Goal: Information Seeking & Learning: Learn about a topic

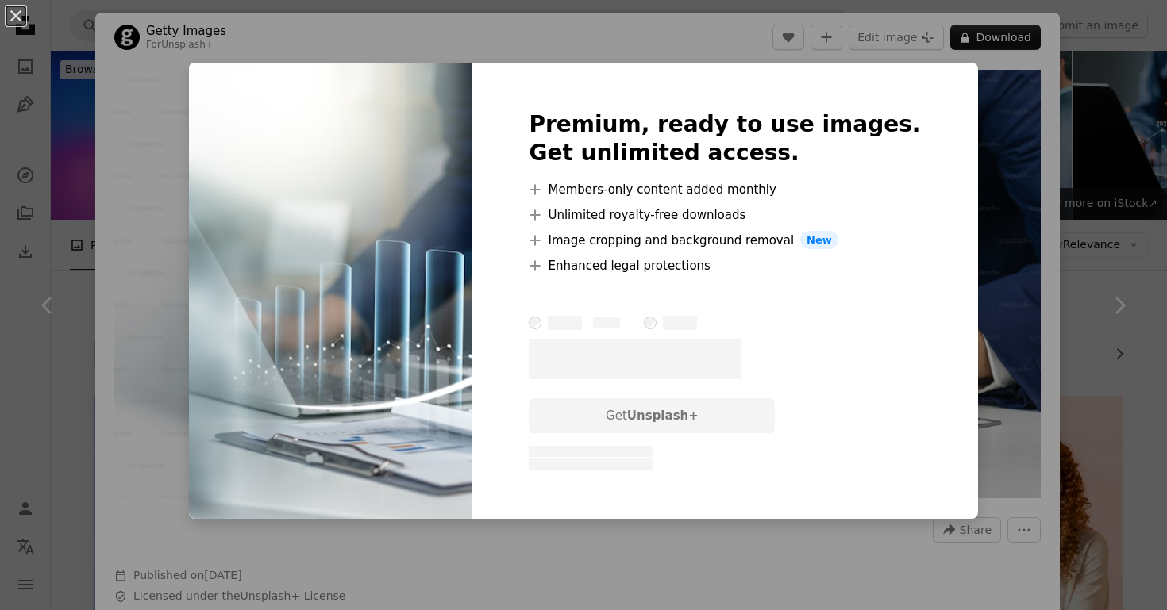
scroll to position [690, 0]
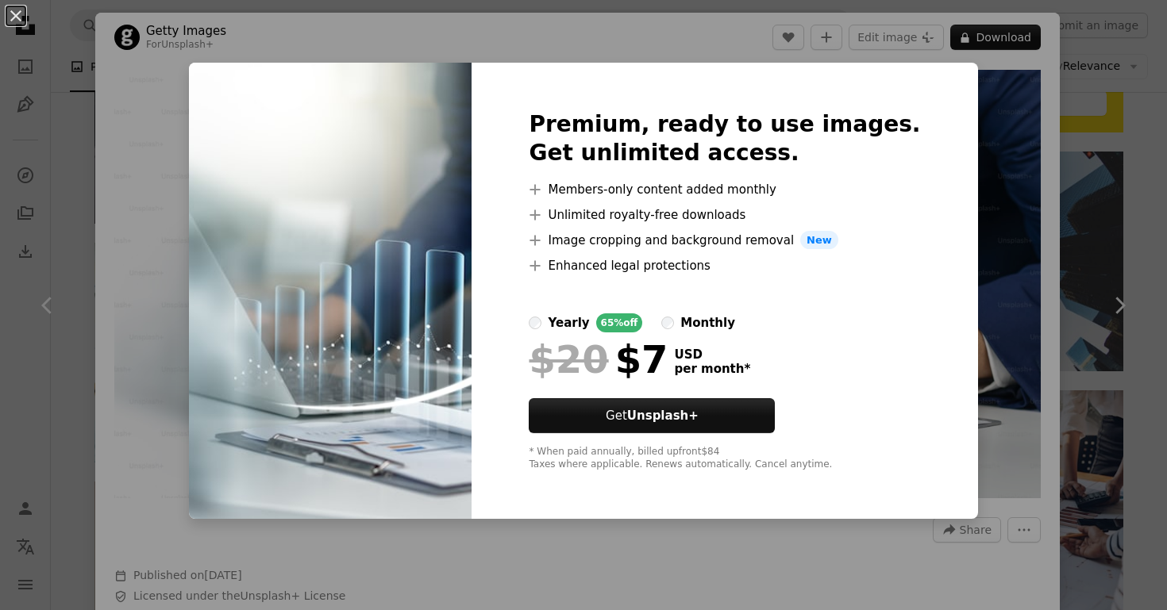
click at [956, 409] on div "An X shape Premium, ready to use images. Get unlimited access. A plus sign Memb…" at bounding box center [583, 305] width 1167 height 610
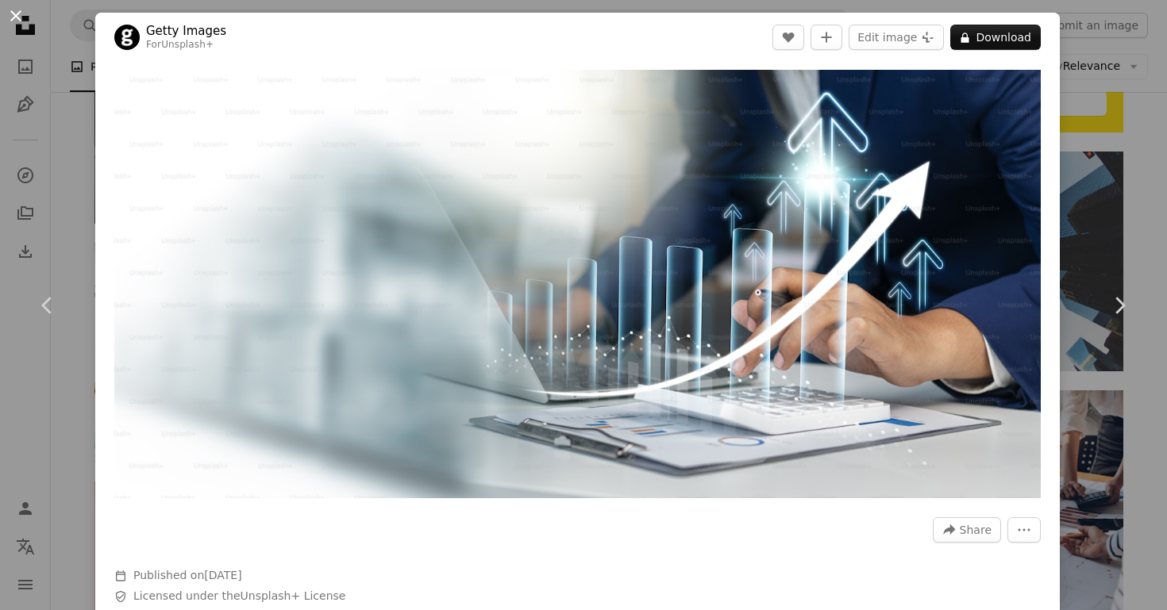
click at [23, 25] on button "An X shape" at bounding box center [15, 15] width 19 height 19
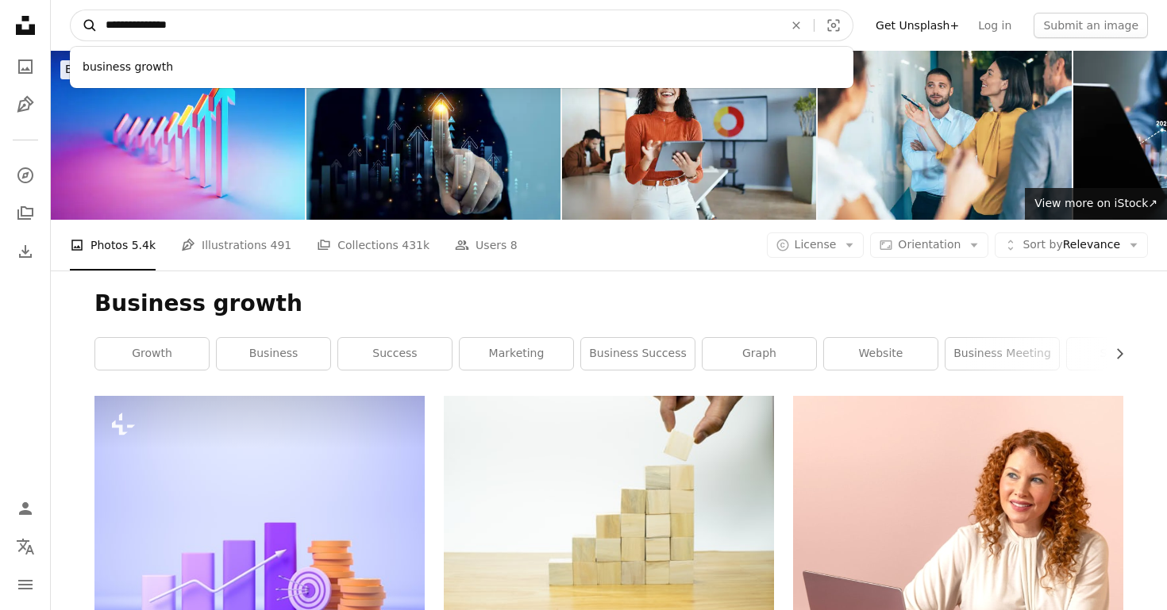
drag, startPoint x: 201, startPoint y: 29, endPoint x: 71, endPoint y: 20, distance: 129.7
click at [71, 20] on form "**********" at bounding box center [461, 26] width 783 height 32
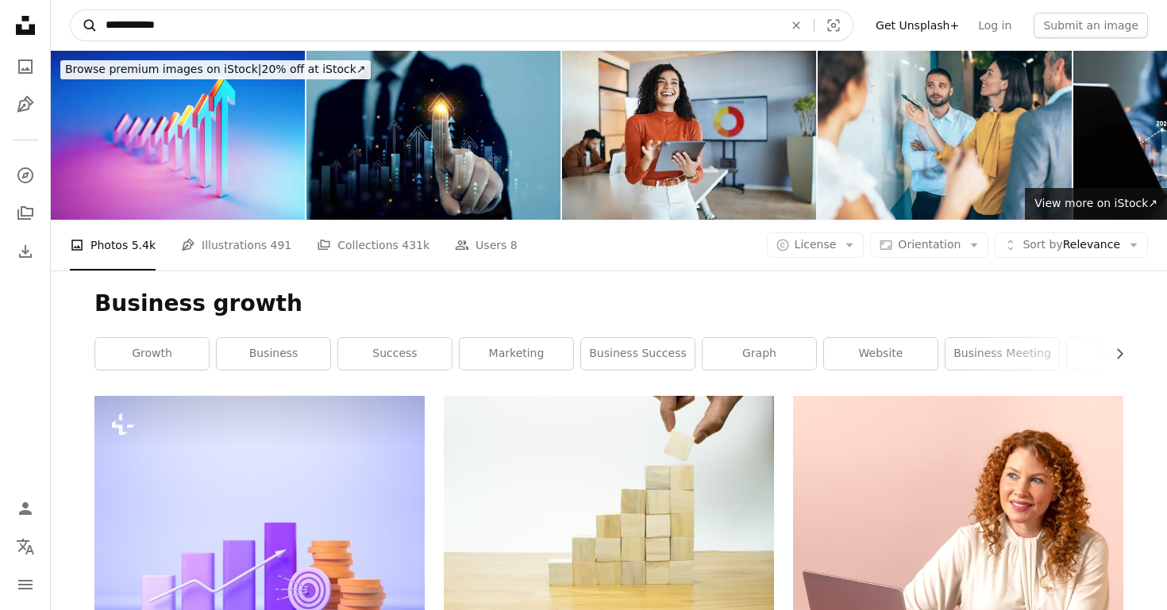
type input "**********"
click at [84, 25] on button "A magnifying glass" at bounding box center [84, 25] width 27 height 30
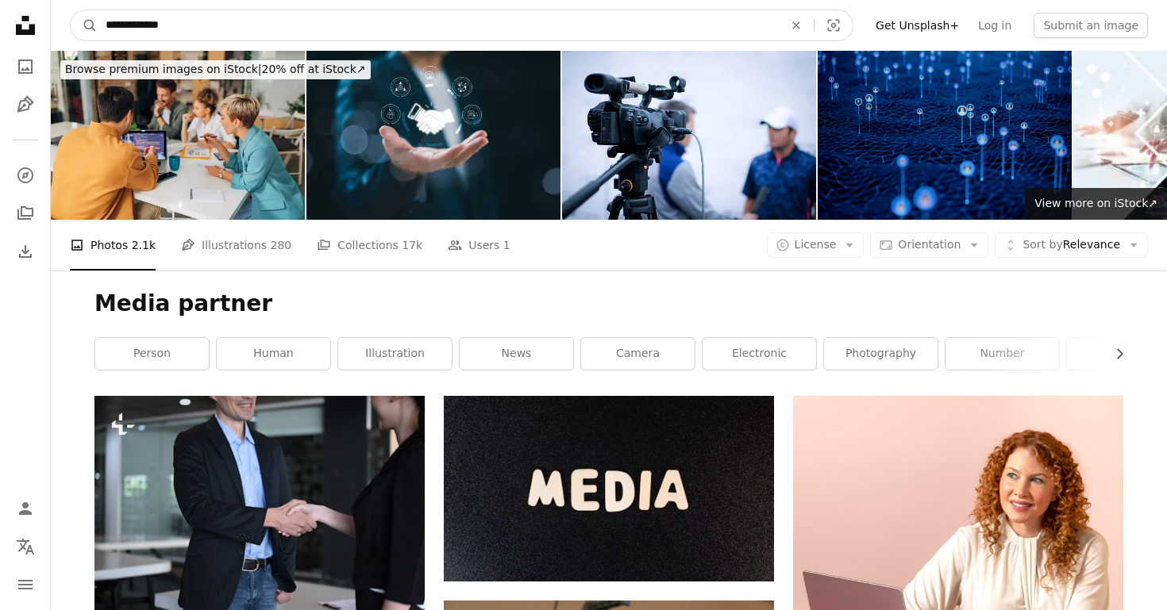
drag, startPoint x: 204, startPoint y: 30, endPoint x: 67, endPoint y: 25, distance: 136.6
click at [67, 25] on nav "**********" at bounding box center [609, 25] width 1116 height 51
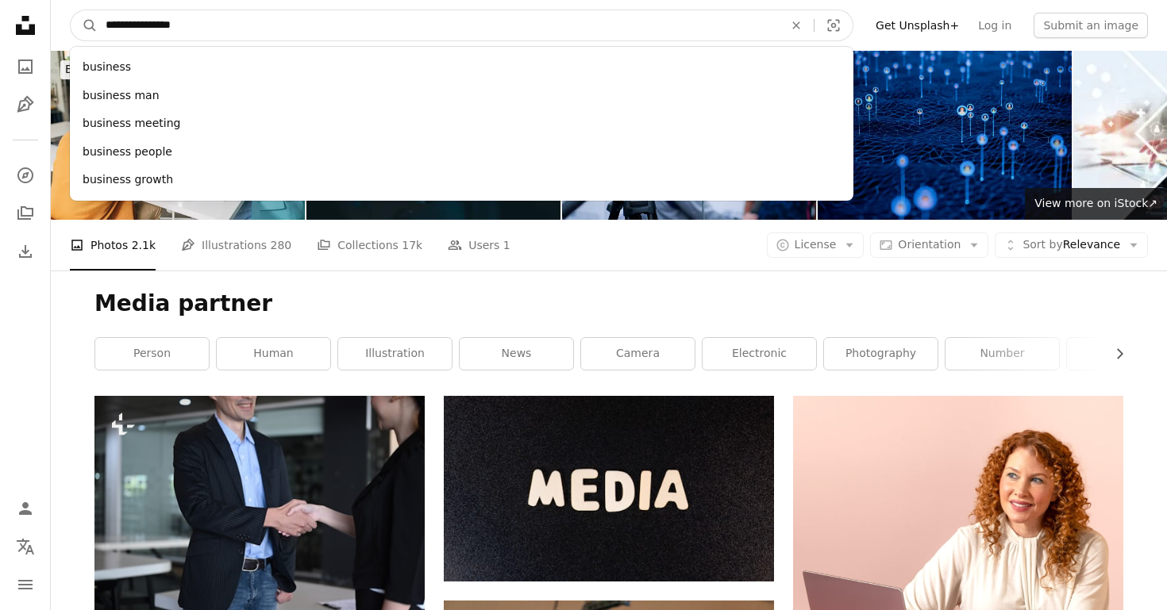
type input "**********"
click at [84, 25] on button "A magnifying glass" at bounding box center [84, 25] width 27 height 30
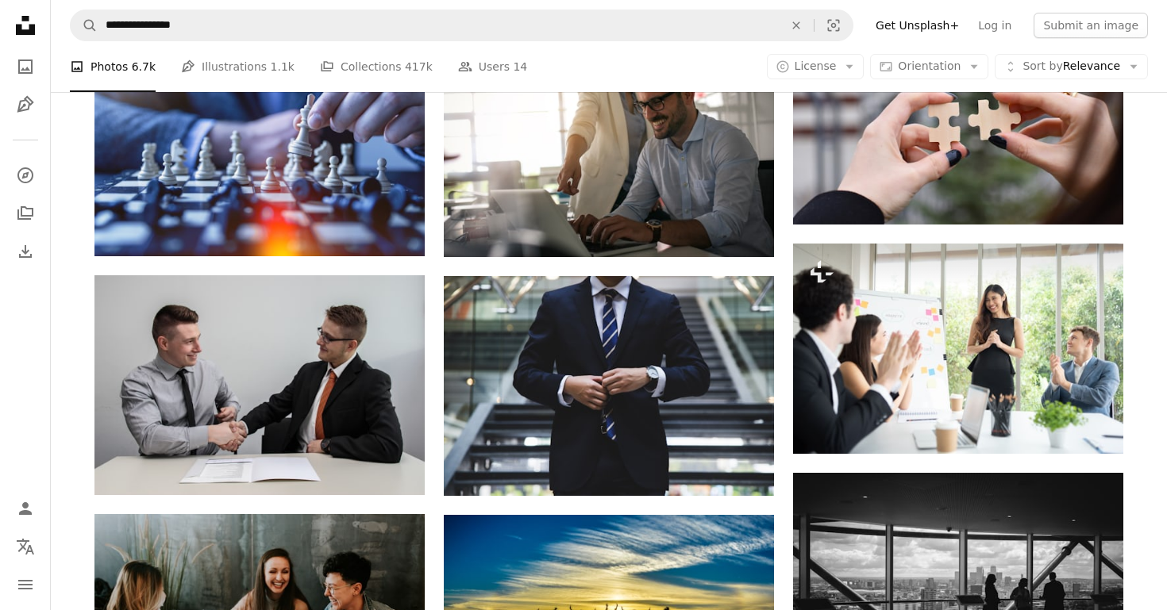
scroll to position [1082, 0]
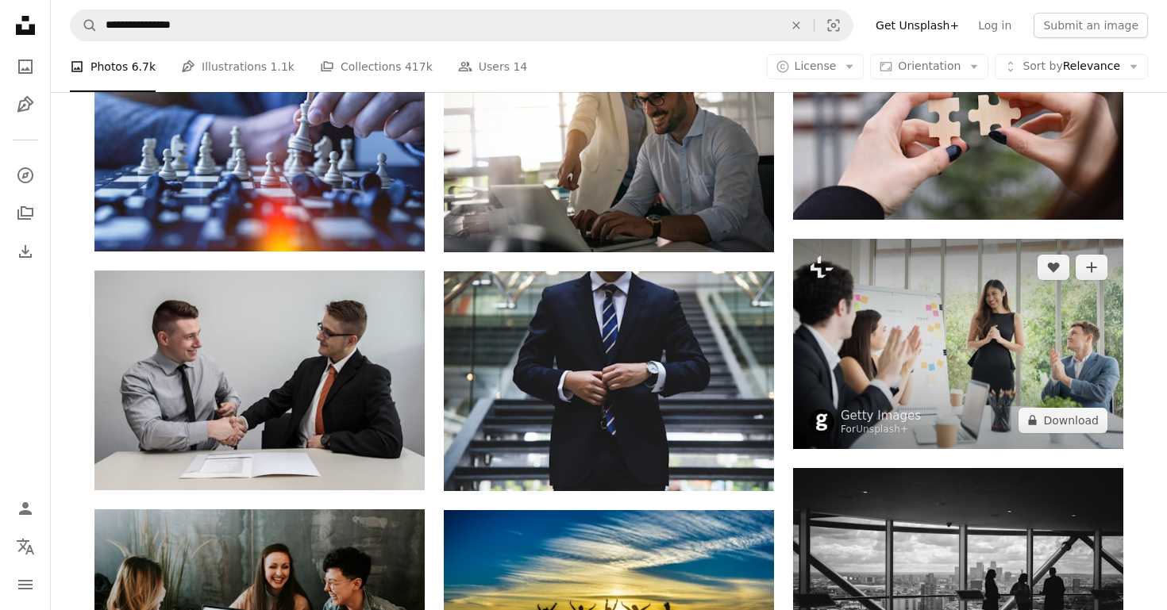
click at [911, 327] on img at bounding box center [958, 344] width 330 height 210
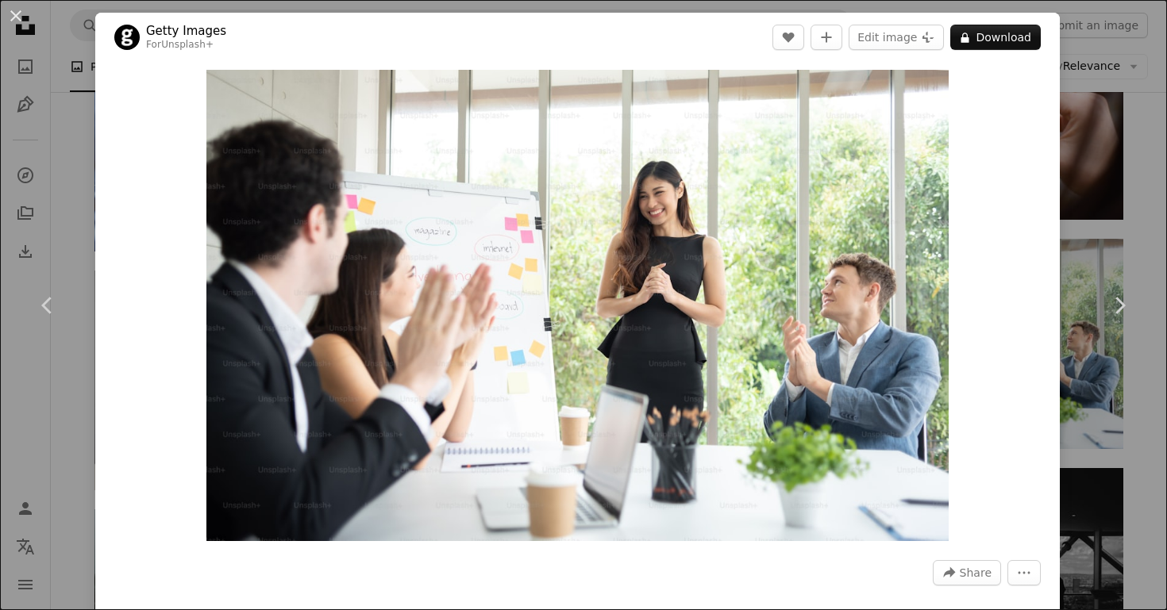
click at [1092, 129] on div "An X shape Chevron left Chevron right Getty Images For Unsplash+ A heart A plus…" at bounding box center [583, 305] width 1167 height 610
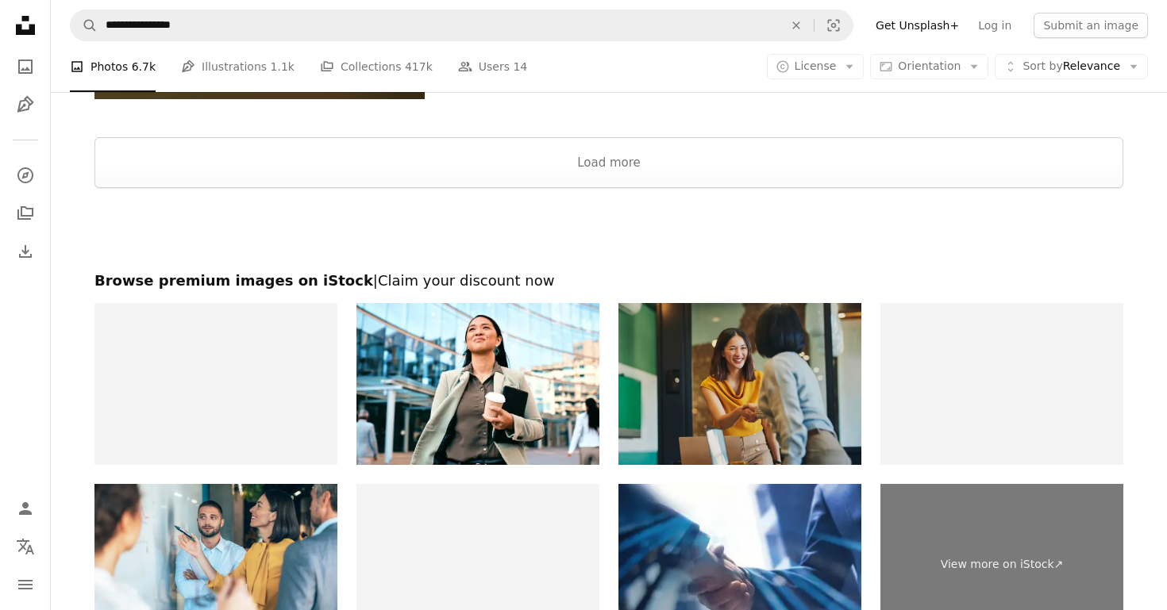
scroll to position [2218, 0]
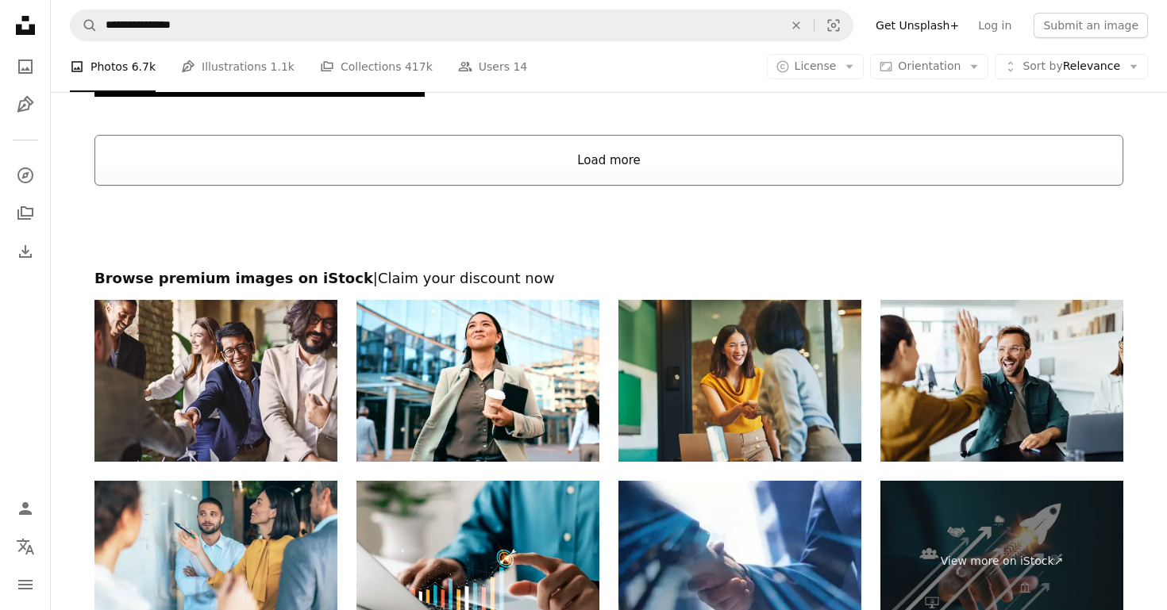
click at [773, 172] on button "Load more" at bounding box center [608, 160] width 1029 height 51
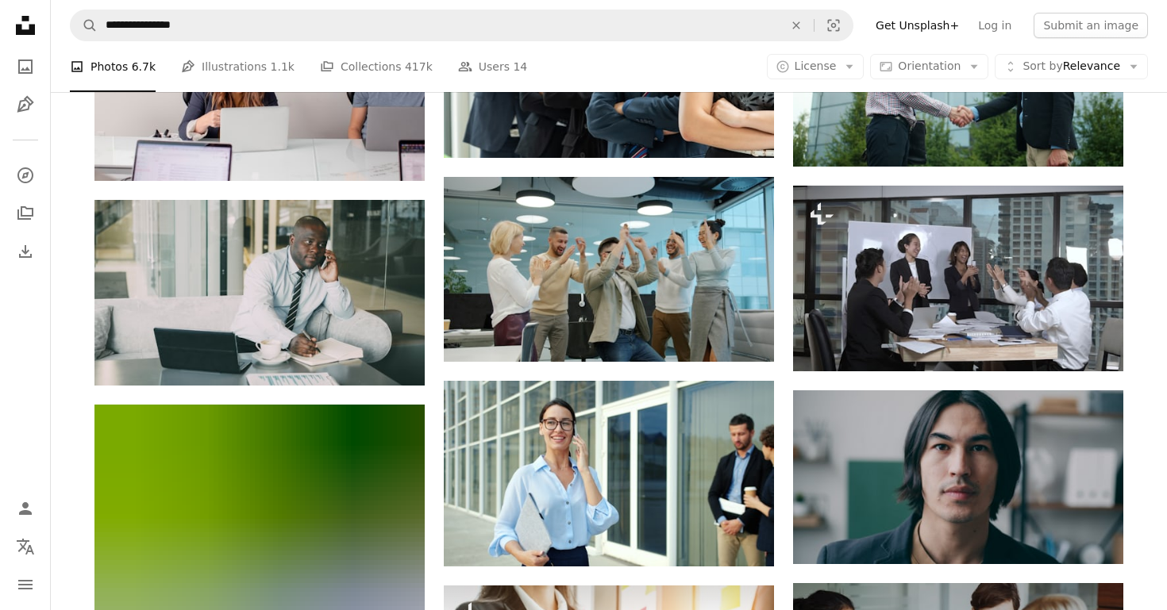
scroll to position [22206, 0]
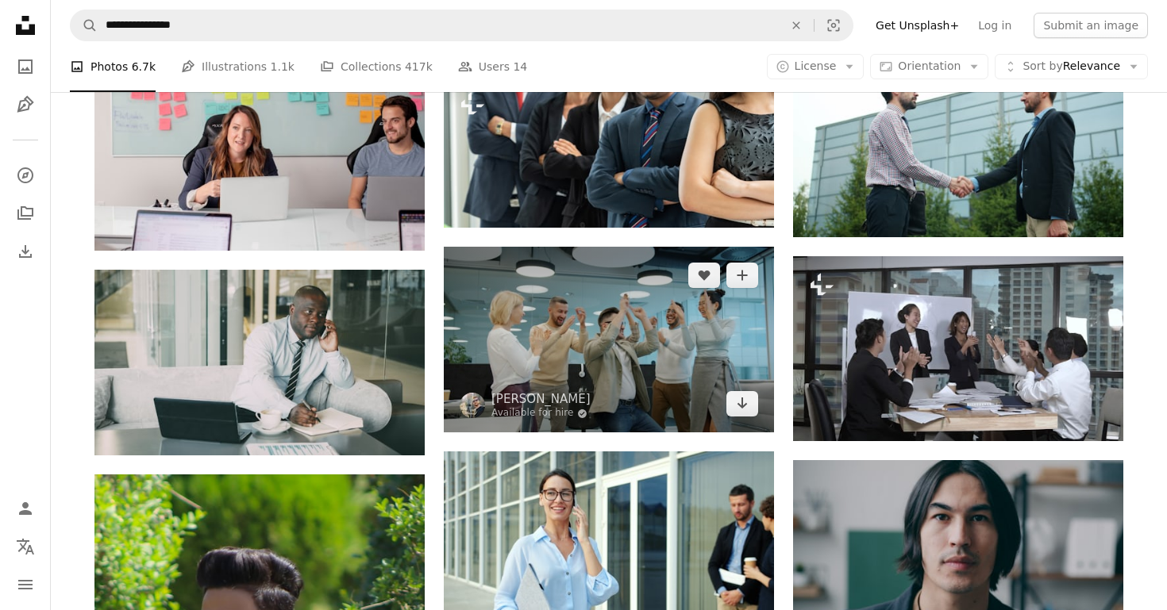
click at [745, 351] on img at bounding box center [609, 340] width 330 height 186
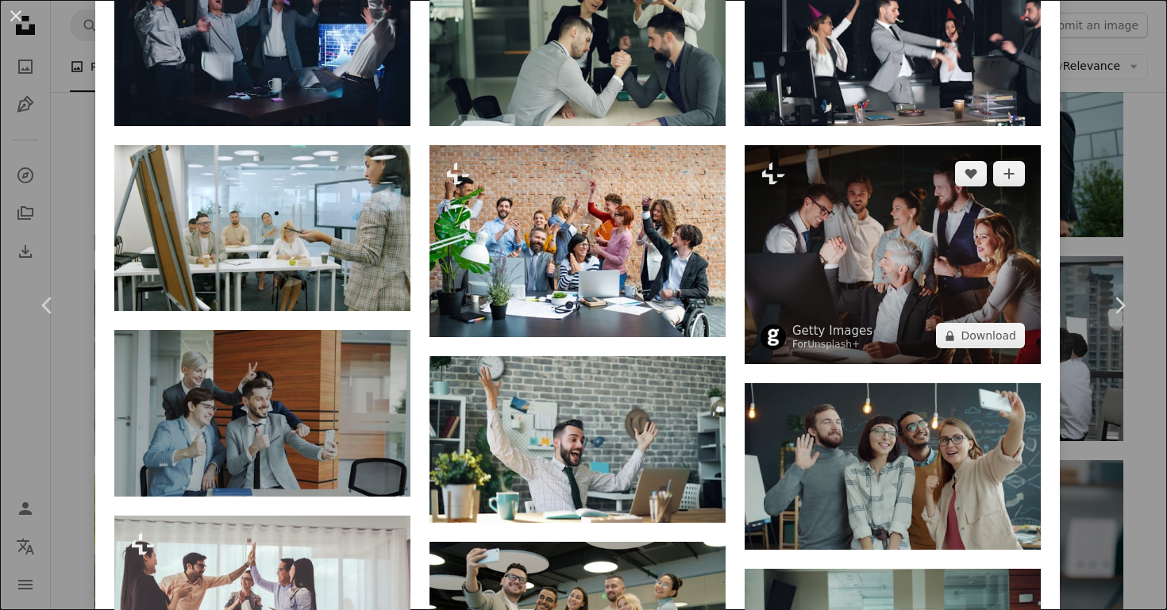
scroll to position [2102, 0]
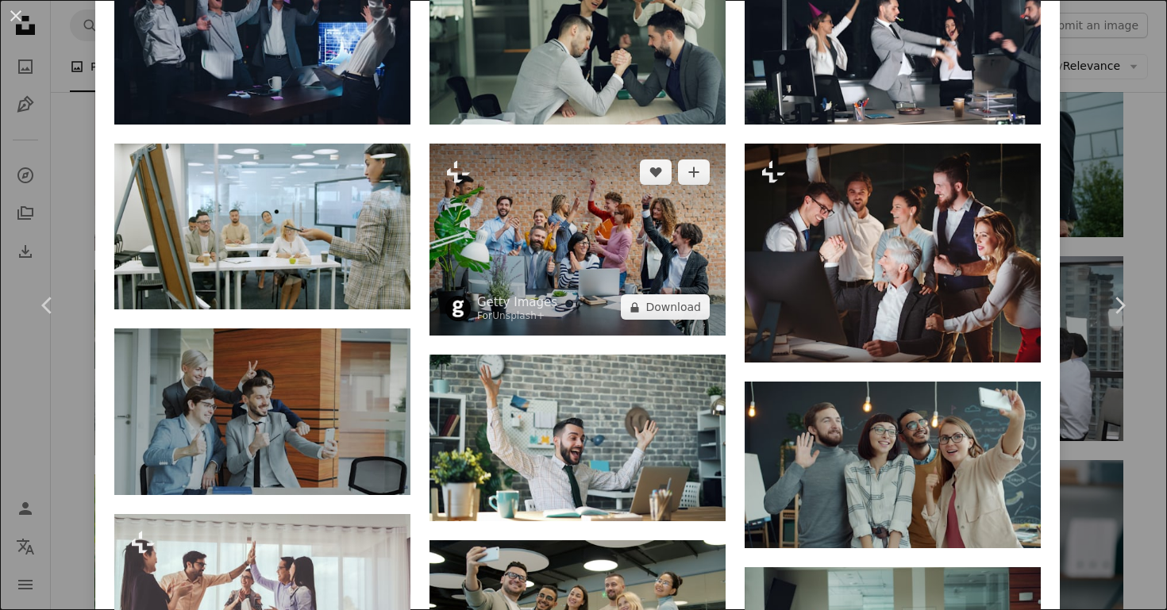
click at [631, 279] on img at bounding box center [577, 240] width 296 height 192
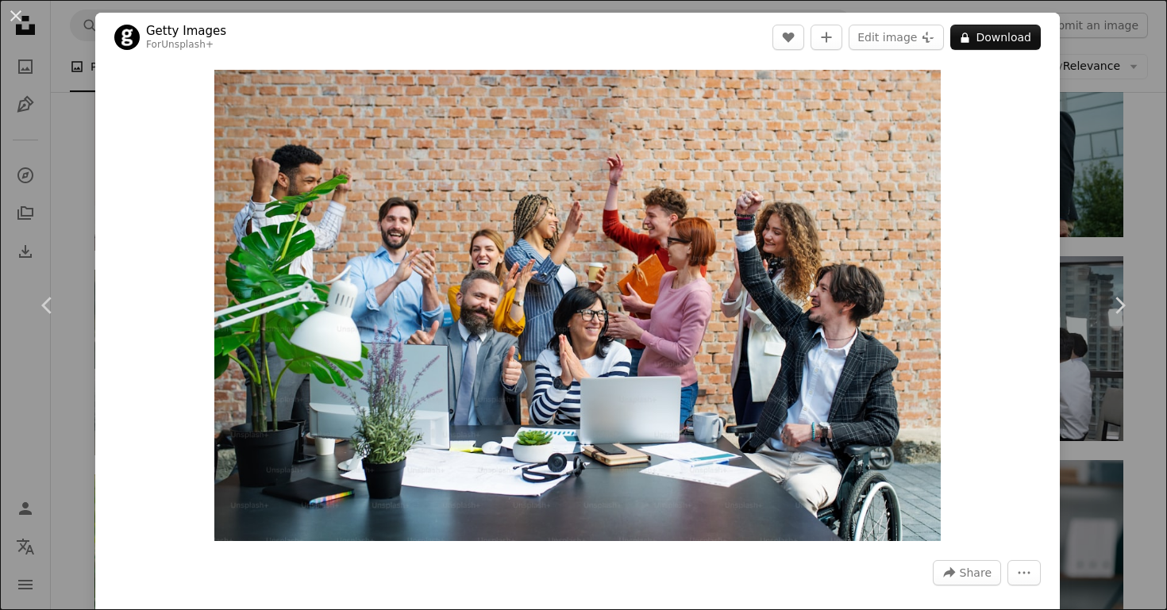
click at [1090, 125] on div "An X shape Chevron left Chevron right Getty Images For Unsplash+ A heart A plus…" at bounding box center [583, 305] width 1167 height 610
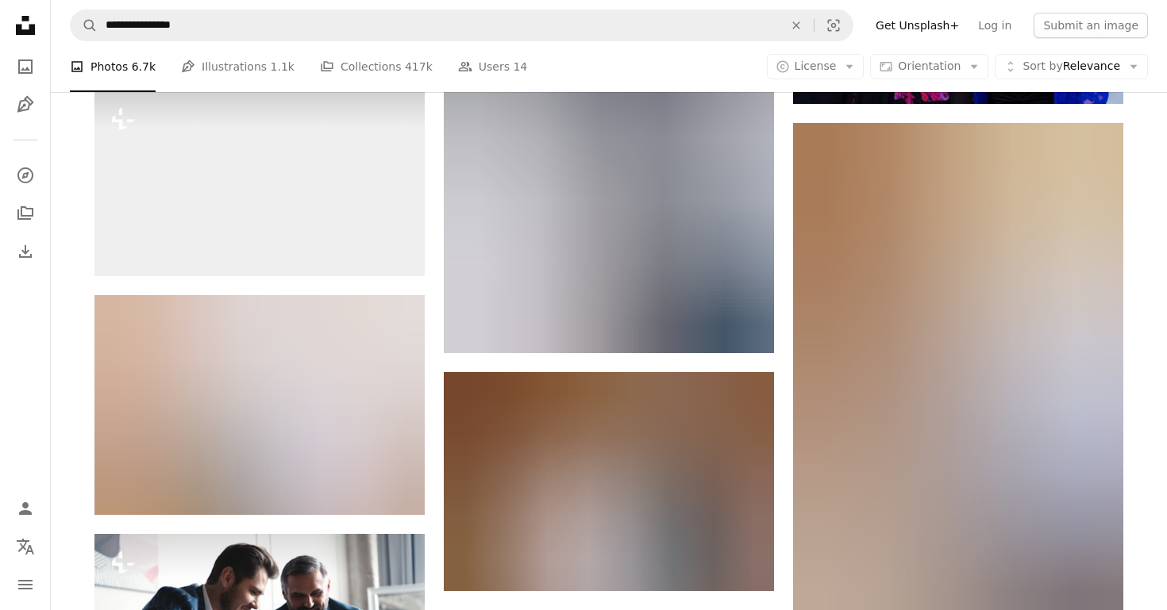
scroll to position [13642, 0]
